Goal: Entertainment & Leisure: Consume media (video, audio)

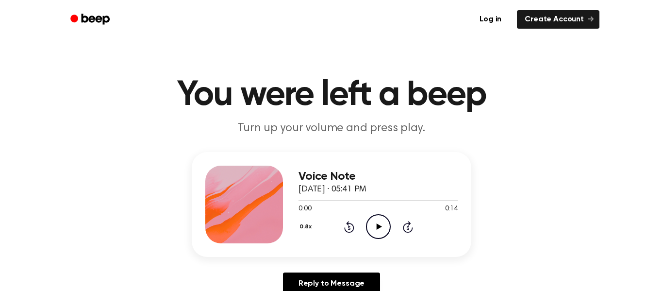
click at [377, 224] on icon "Play Audio" at bounding box center [378, 226] width 25 height 25
click at [375, 242] on div "Voice Note [DATE] · 05:41 PM 0:01 0:14 Your browser does not support the [objec…" at bounding box center [377, 204] width 159 height 78
click at [381, 230] on icon "Pause Audio" at bounding box center [378, 226] width 25 height 25
click at [299, 224] on button "0.8x" at bounding box center [306, 226] width 16 height 16
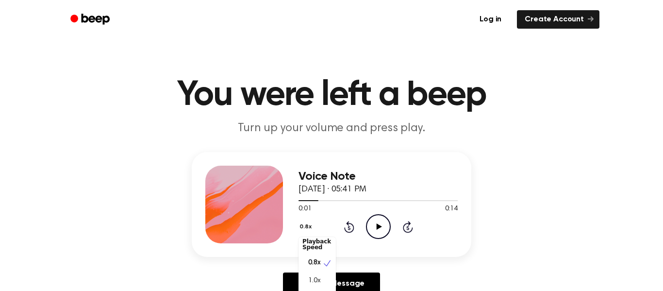
click at [311, 279] on span "1.0x" at bounding box center [314, 281] width 12 height 10
click at [386, 229] on icon "Play Audio" at bounding box center [378, 226] width 25 height 25
click at [344, 224] on icon "Rewind 5 seconds" at bounding box center [348, 226] width 11 height 13
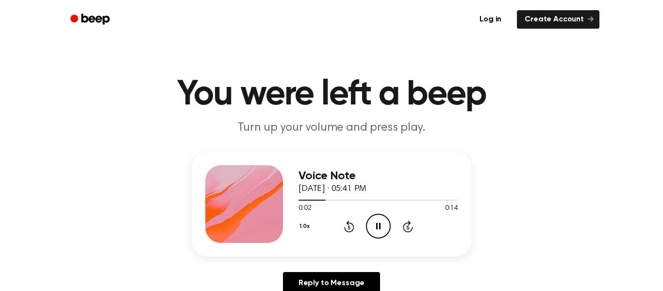
click at [342, 226] on div "1.0x Rewind 5 seconds Pause Audio Skip 5 seconds" at bounding box center [377, 225] width 159 height 25
click at [344, 229] on icon at bounding box center [349, 226] width 10 height 12
click at [349, 227] on icon at bounding box center [348, 227] width 2 height 4
click at [343, 229] on icon "Rewind 5 seconds" at bounding box center [348, 226] width 11 height 13
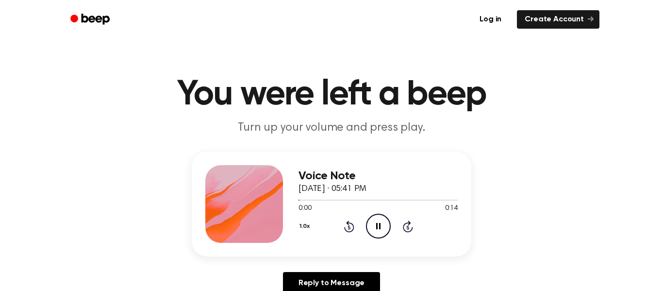
click at [344, 224] on icon "Rewind 5 seconds" at bounding box center [348, 226] width 11 height 13
click at [345, 231] on icon "Rewind 5 seconds" at bounding box center [348, 226] width 11 height 13
click at [348, 228] on icon at bounding box center [348, 227] width 2 height 4
click at [349, 227] on icon at bounding box center [348, 227] width 2 height 4
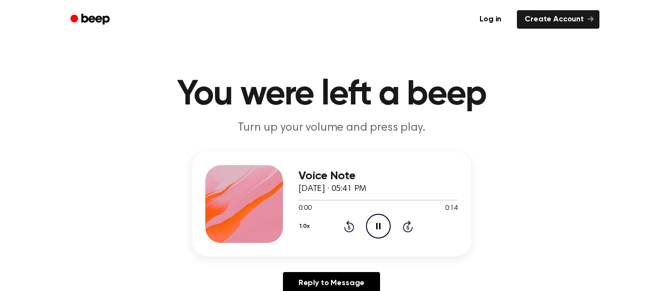
click at [347, 227] on icon "Rewind 5 seconds" at bounding box center [348, 226] width 11 height 13
click at [349, 227] on icon "Rewind 5 seconds" at bounding box center [348, 226] width 11 height 13
click at [352, 227] on icon "Rewind 5 seconds" at bounding box center [348, 226] width 11 height 13
click at [353, 229] on icon at bounding box center [349, 226] width 10 height 12
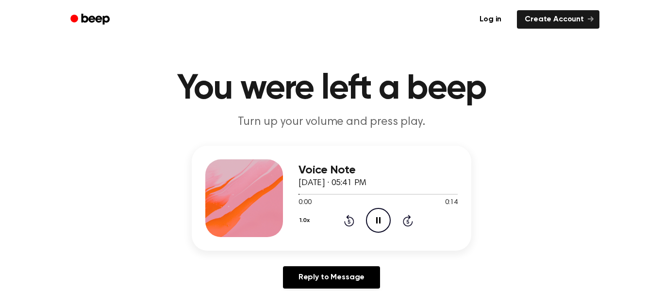
scroll to position [23, 0]
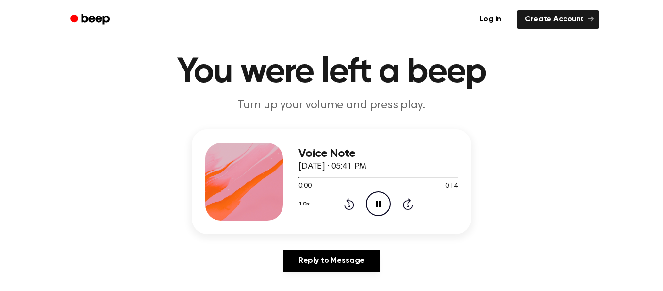
click at [356, 232] on div "Voice Note [DATE] · 05:41 PM 0:00 0:14 Your browser does not support the [objec…" at bounding box center [331, 181] width 279 height 105
click at [366, 215] on icon "Pause Audio" at bounding box center [378, 203] width 25 height 25
click at [363, 206] on div "1.0x Rewind 5 seconds Play Audio Skip 5 seconds" at bounding box center [377, 203] width 159 height 25
click at [354, 208] on div "1.0x Rewind 5 seconds Play Audio Skip 5 seconds" at bounding box center [377, 203] width 159 height 25
click at [354, 204] on icon at bounding box center [349, 204] width 10 height 12
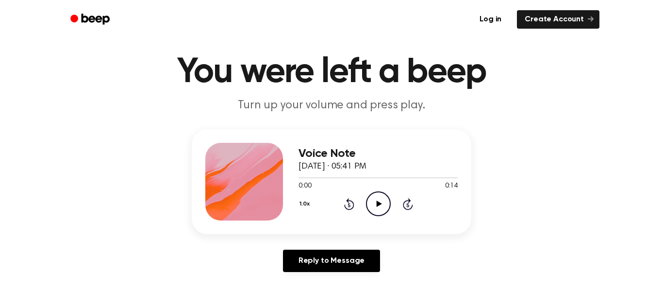
click at [351, 204] on icon "Rewind 5 seconds" at bounding box center [348, 203] width 11 height 13
click at [378, 205] on icon at bounding box center [378, 203] width 5 height 6
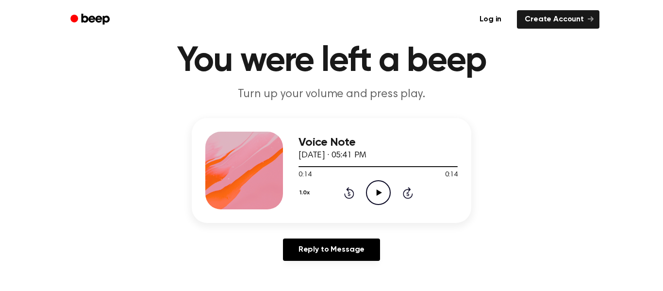
scroll to position [33, 0]
click at [378, 201] on icon "Play Audio" at bounding box center [378, 192] width 25 height 25
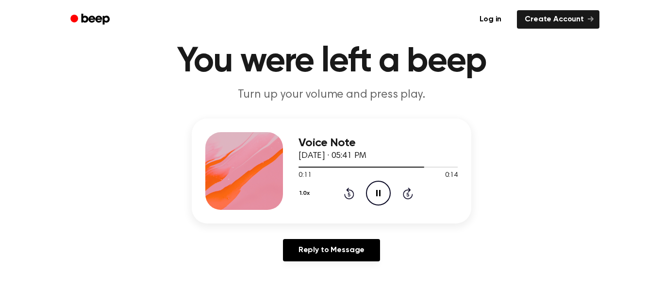
click at [338, 186] on div "1.0x Rewind 5 seconds Pause Audio Skip 5 seconds" at bounding box center [377, 192] width 159 height 25
click at [344, 193] on icon "Rewind 5 seconds" at bounding box center [348, 193] width 11 height 13
click at [349, 197] on icon "Rewind 5 seconds" at bounding box center [348, 193] width 11 height 13
click at [350, 199] on div "1.0x Rewind 5 seconds Pause Audio Skip 5 seconds" at bounding box center [377, 192] width 159 height 25
click at [347, 199] on div "1.0x Rewind 5 seconds Pause Audio Skip 5 seconds" at bounding box center [377, 192] width 159 height 25
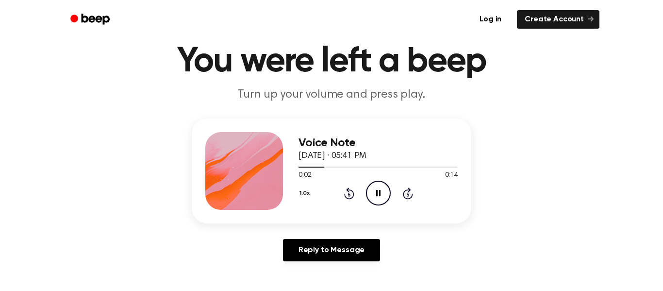
click at [345, 197] on icon at bounding box center [349, 193] width 10 height 12
click at [360, 202] on div "1.0x Rewind 5 seconds Play Audio Skip 5 seconds" at bounding box center [377, 192] width 159 height 25
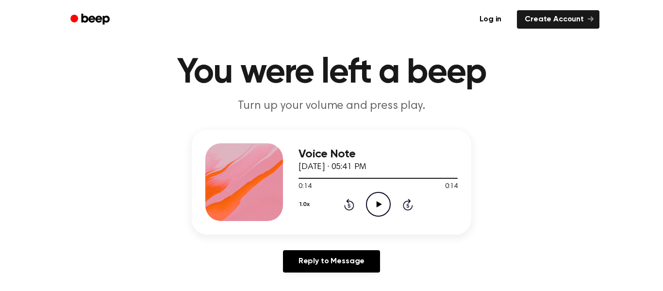
scroll to position [16, 0]
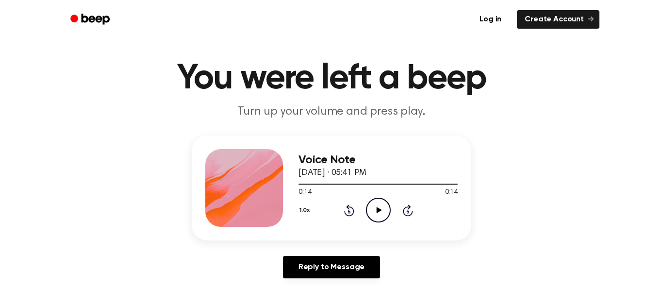
click at [367, 208] on icon "Play Audio" at bounding box center [378, 209] width 25 height 25
click at [365, 213] on div "1.0x Rewind 5 seconds Play Audio Skip 5 seconds" at bounding box center [377, 209] width 159 height 25
click at [381, 221] on circle at bounding box center [378, 210] width 24 height 24
click at [383, 219] on icon "Play Audio" at bounding box center [378, 209] width 25 height 25
